Goal: Unclear

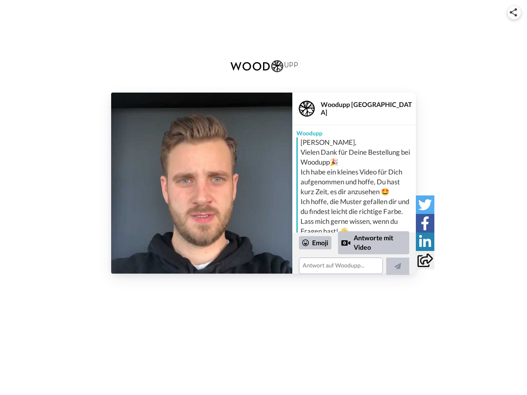
click at [514, 12] on img at bounding box center [513, 12] width 7 height 8
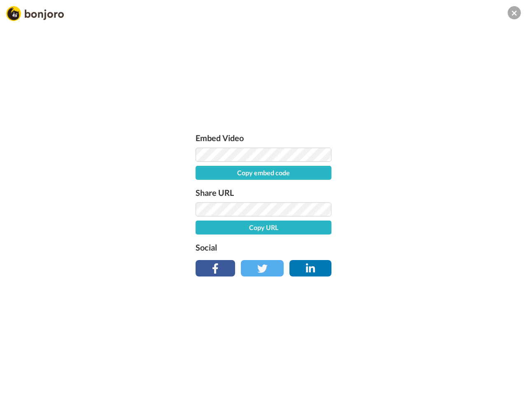
click at [202, 183] on div "Embed Video Copy embed code Share URL Copy URL Social" at bounding box center [264, 202] width 144 height 143
click at [316, 243] on label "Social" at bounding box center [264, 247] width 136 height 13
click at [374, 243] on div "Embed Video Copy embed code Share URL Copy URL Social" at bounding box center [263, 241] width 527 height 395
click at [398, 266] on div "Embed Video Copy embed code Share URL Copy URL Social" at bounding box center [263, 241] width 527 height 395
click at [425, 205] on div "Embed Video Copy embed code Share URL Copy URL Social" at bounding box center [263, 241] width 527 height 395
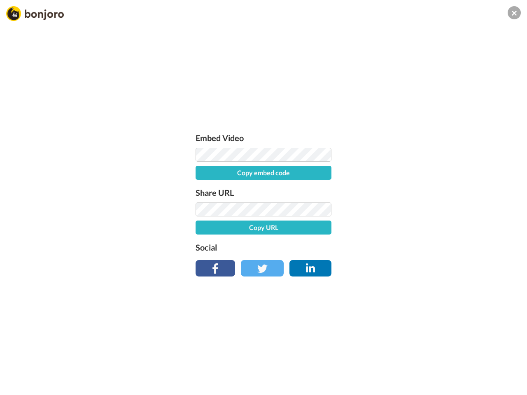
click at [425, 223] on div "Embed Video Copy embed code Share URL Copy URL Social" at bounding box center [263, 241] width 527 height 395
click at [425, 242] on div "Embed Video Copy embed code Share URL Copy URL Social" at bounding box center [263, 241] width 527 height 395
click at [425, 260] on div "Embed Video Copy embed code Share URL Copy URL Social" at bounding box center [263, 241] width 527 height 395
